Goal: Task Accomplishment & Management: Complete application form

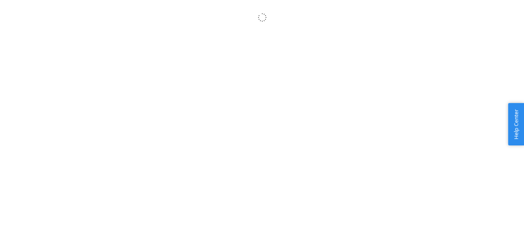
scroll to position [9, 0]
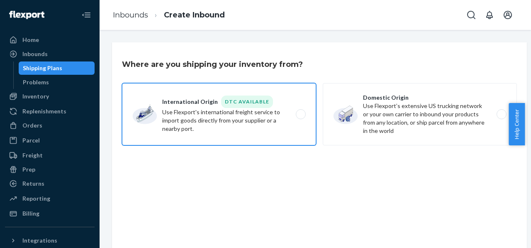
click at [255, 115] on label "International Origin DTC Available Use Flexport's international freight service…" at bounding box center [219, 114] width 194 height 62
click at [300, 115] on input "International Origin DTC Available Use Flexport's international freight service…" at bounding box center [302, 114] width 5 height 5
radio input "true"
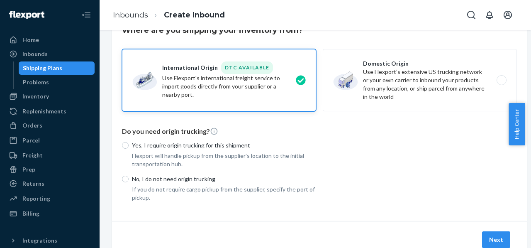
scroll to position [70, 0]
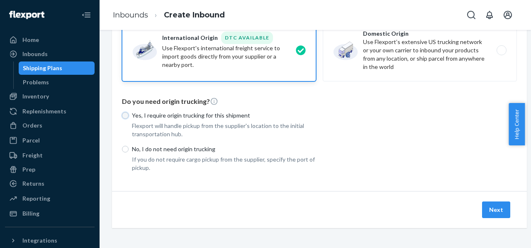
click at [124, 112] on input "Yes, I require origin trucking for this shipment" at bounding box center [125, 115] width 7 height 7
radio input "true"
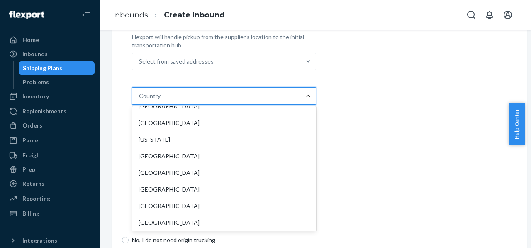
scroll to position [1244, 0]
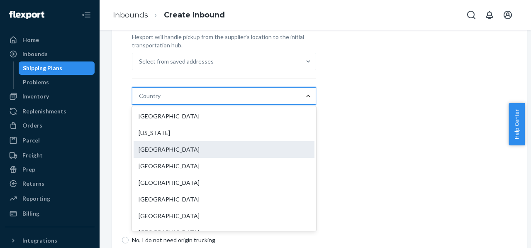
click at [248, 146] on div "[GEOGRAPHIC_DATA]" at bounding box center [223, 149] width 181 height 17
click at [140, 100] on input "option [GEOGRAPHIC_DATA] focused, 78 of 231. 231 results available. Use Up and …" at bounding box center [139, 96] width 1 height 8
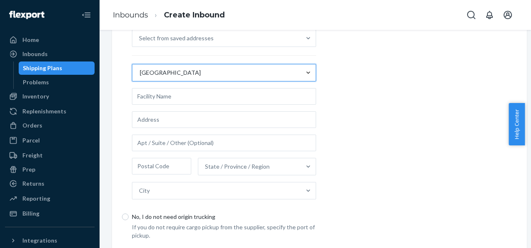
scroll to position [153, 0]
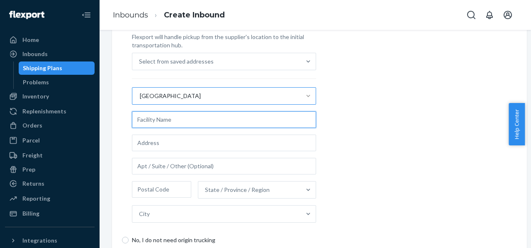
click at [218, 123] on input "text" at bounding box center [224, 119] width 184 height 17
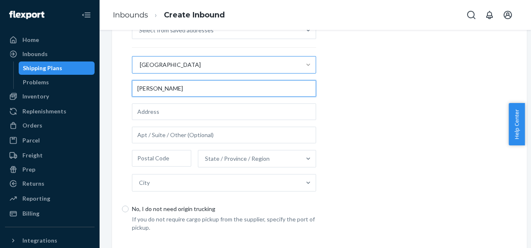
scroll to position [235, 0]
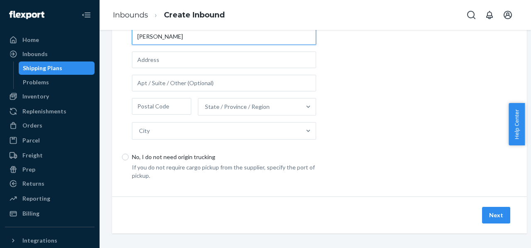
type input "[PERSON_NAME]"
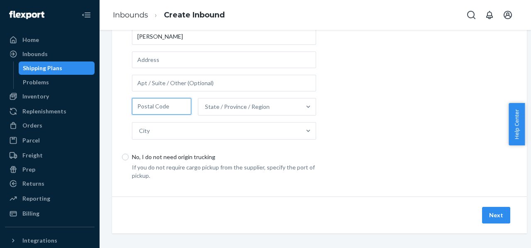
click at [176, 105] on input "text" at bounding box center [161, 106] width 59 height 17
type input "84347"
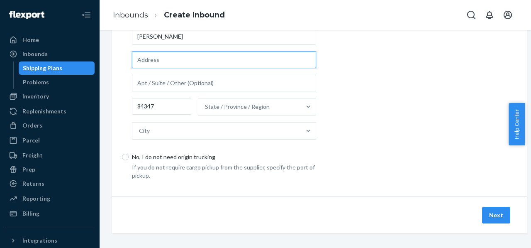
type input "[STREET_ADDRESS]"
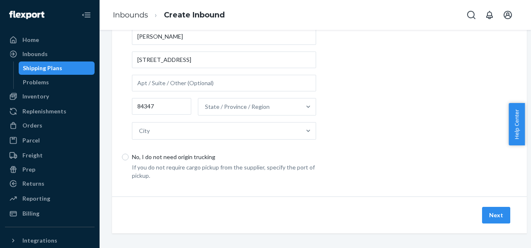
type input "Pfarrkirchen"
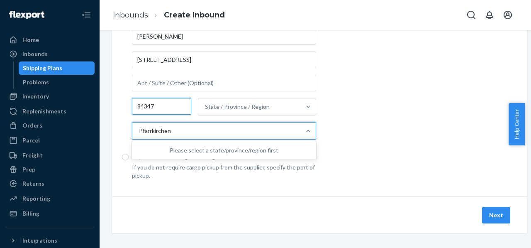
scroll to position [0, 0]
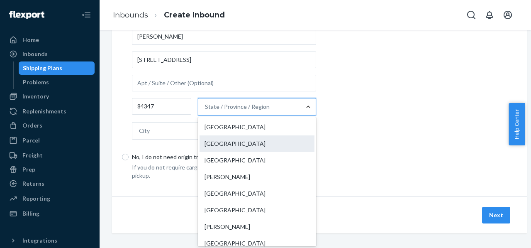
click at [264, 144] on div "[GEOGRAPHIC_DATA]" at bounding box center [256, 143] width 115 height 17
click at [206, 111] on input "option Bavaria focused, 2 of 16. 16 results available. Use Up and Down to choos…" at bounding box center [205, 106] width 1 height 8
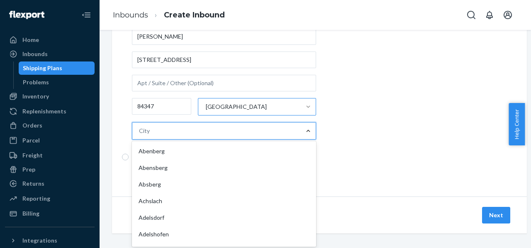
click at [180, 126] on div "City" at bounding box center [216, 130] width 168 height 17
click at [140, 126] on input "option [PERSON_NAME] focused, 1 of 1756. 1756 results available. Use Up and Dow…" at bounding box center [139, 130] width 1 height 8
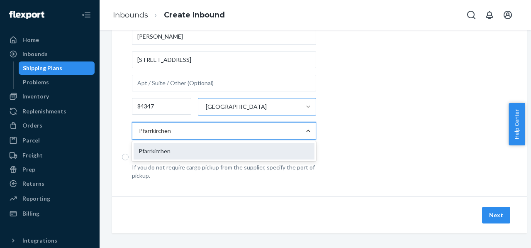
click at [174, 147] on div "Pfarrkirchen" at bounding box center [223, 151] width 181 height 17
type input "Pfarrkirchen"
click at [172, 135] on input "Pfarrkirchen" at bounding box center [155, 130] width 33 height 8
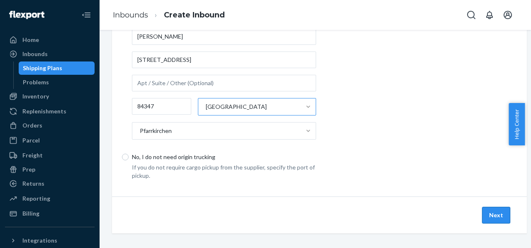
click at [495, 211] on button "Next" at bounding box center [496, 214] width 28 height 17
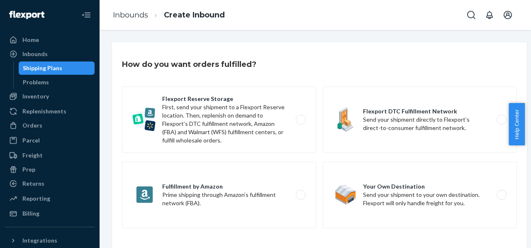
scroll to position [41, 0]
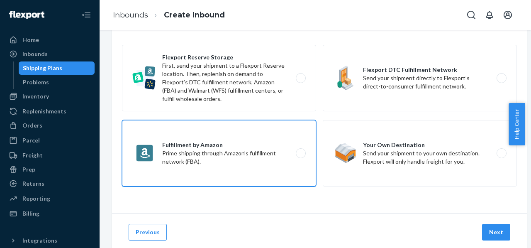
click at [208, 149] on label "Fulfillment by Amazon Prime shipping through Amazon’s fulfillment network (FBA)." at bounding box center [219, 153] width 194 height 66
click at [300, 150] on input "Fulfillment by Amazon Prime shipping through Amazon’s fulfillment network (FBA)." at bounding box center [302, 152] width 5 height 5
radio input "true"
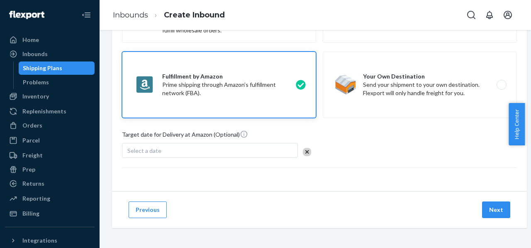
scroll to position [116, 0]
click at [284, 143] on div "Select a date" at bounding box center [210, 150] width 176 height 15
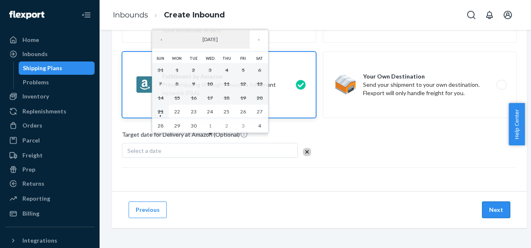
click at [499, 203] on button "Next" at bounding box center [496, 209] width 28 height 17
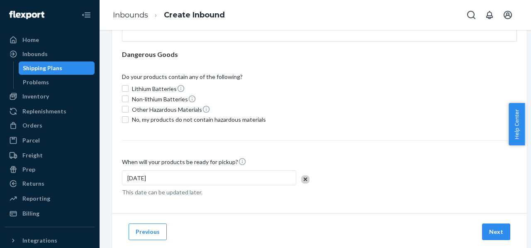
scroll to position [189, 0]
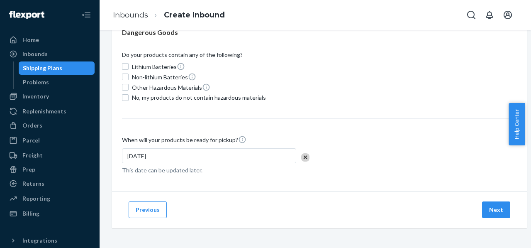
click at [269, 148] on div "[DATE]" at bounding box center [209, 155] width 174 height 15
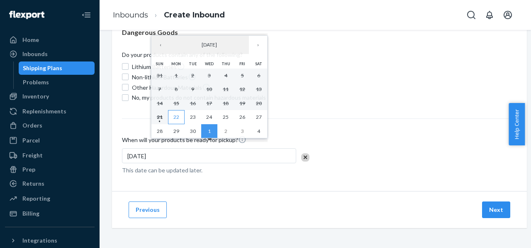
click at [175, 112] on button "22" at bounding box center [176, 117] width 17 height 14
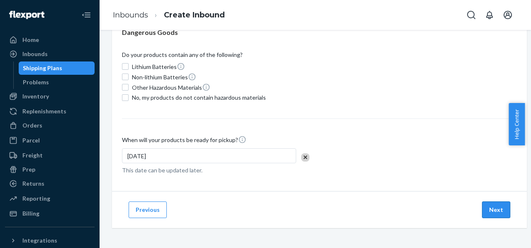
click at [498, 206] on button "Next" at bounding box center [496, 209] width 28 height 17
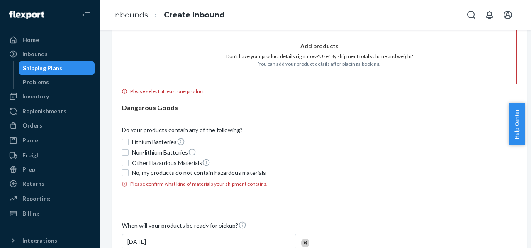
scroll to position [124, 0]
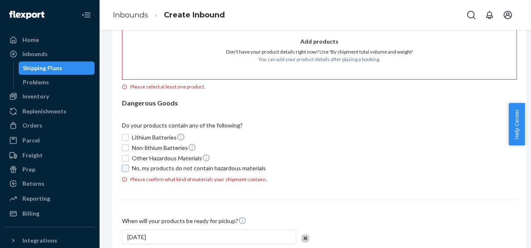
click at [126, 169] on input "No, my products do not contain hazardous materials" at bounding box center [125, 168] width 7 height 7
checkbox input "true"
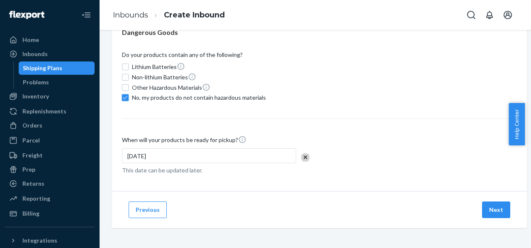
scroll to position [200, 0]
click at [494, 203] on button "Next" at bounding box center [496, 209] width 28 height 17
click at [493, 204] on button "Next" at bounding box center [496, 209] width 28 height 17
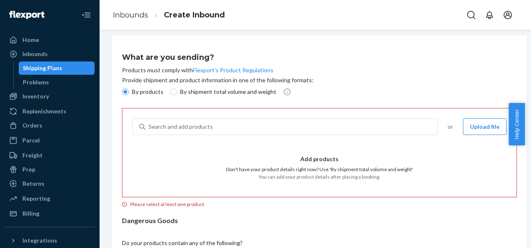
scroll to position [0, 0]
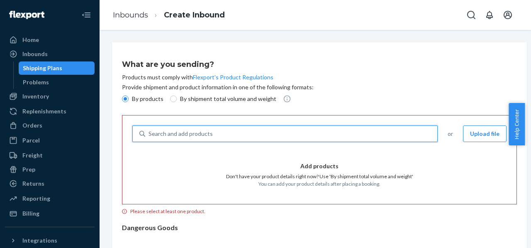
click at [414, 128] on div "Search and add products" at bounding box center [291, 133] width 292 height 15
click at [149, 129] on input "0 results available. Use Up and Down to choose options, press Enter to select t…" at bounding box center [148, 133] width 1 height 8
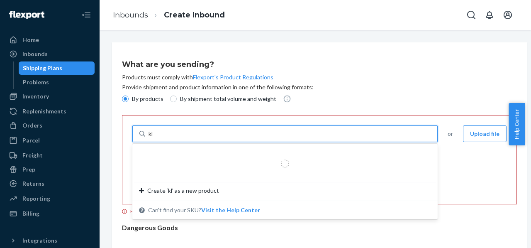
type input "k"
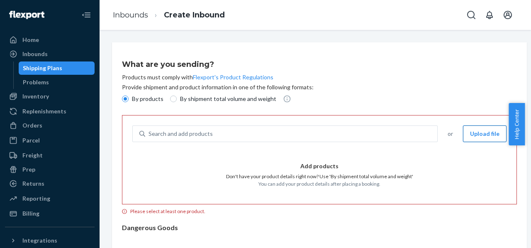
click at [477, 132] on button "Upload file" at bounding box center [485, 133] width 44 height 17
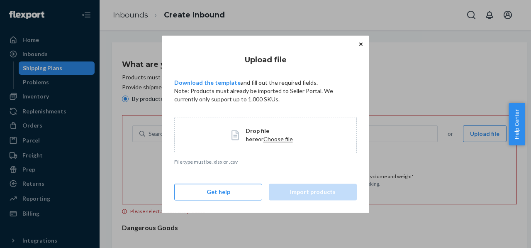
click at [362, 44] on icon "Close" at bounding box center [360, 43] width 3 height 5
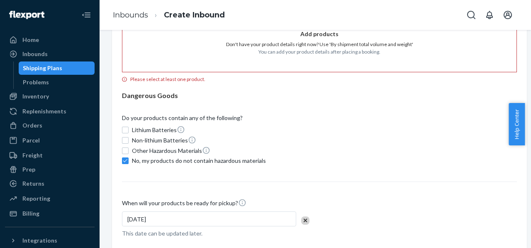
scroll to position [124, 0]
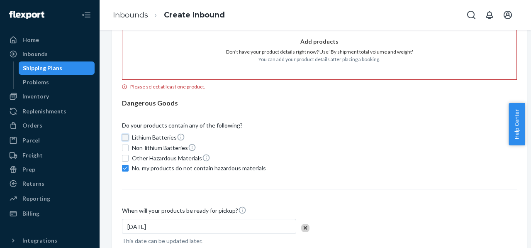
click at [125, 134] on input "Lithium Batteries" at bounding box center [125, 137] width 7 height 7
checkbox input "true"
checkbox input "false"
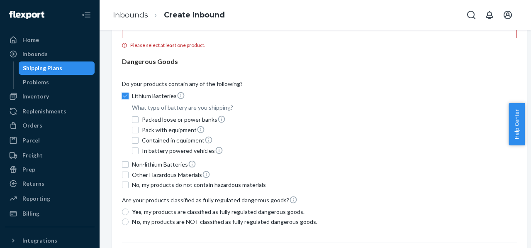
scroll to position [207, 0]
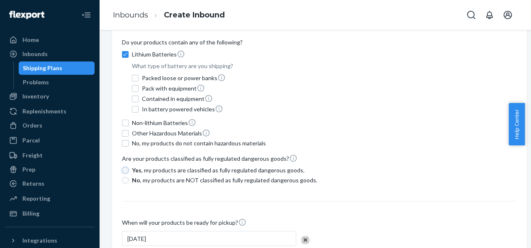
click at [125, 168] on input "Yes , my products are classified as fully regulated dangerous goods." at bounding box center [125, 170] width 7 height 7
radio input "true"
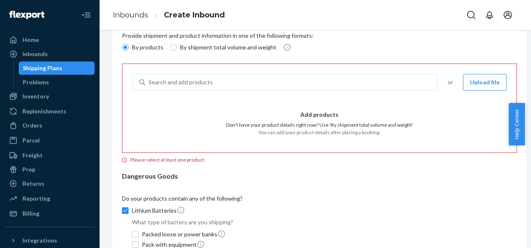
scroll to position [44, 0]
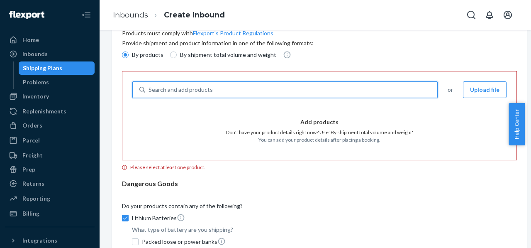
click at [243, 86] on div "Search and add products" at bounding box center [291, 89] width 292 height 15
click at [149, 86] on input "0 results available. Use Up and Down to choose options, press Enter to select t…" at bounding box center [148, 89] width 1 height 8
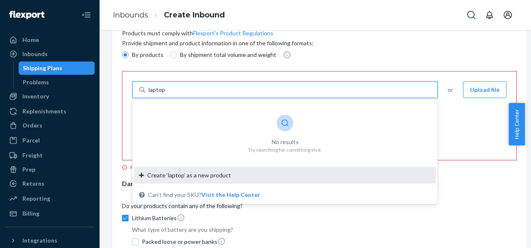
click at [216, 178] on span "Create ‘laptop’ as a new product" at bounding box center [189, 175] width 84 height 8
type input "laptop"
click at [165, 94] on input "laptop" at bounding box center [156, 89] width 17 height 8
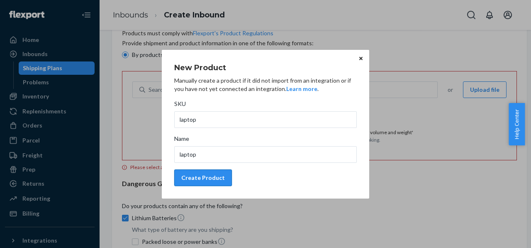
click at [190, 180] on div "Create Product" at bounding box center [203, 177] width 44 height 8
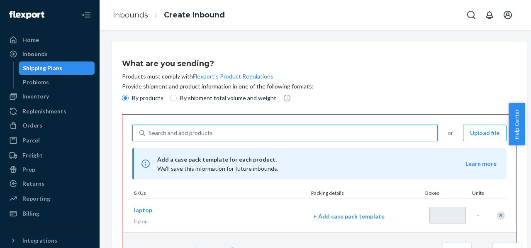
scroll to position [0, 0]
